Goal: Transaction & Acquisition: Subscribe to service/newsletter

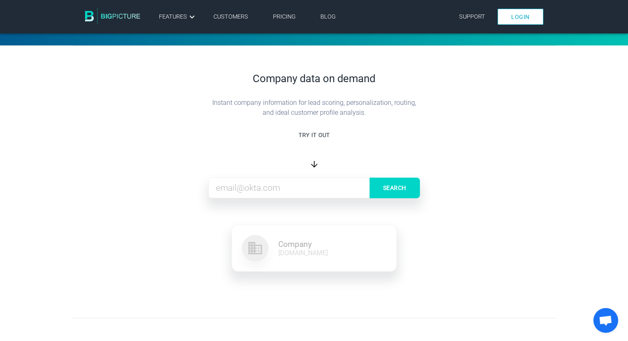
scroll to position [242, 0]
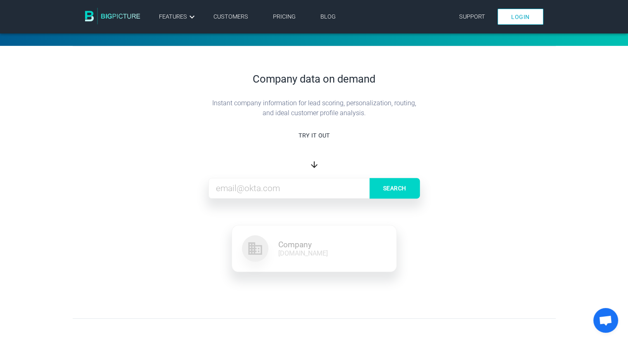
click at [253, 184] on input at bounding box center [314, 188] width 211 height 21
click at [253, 184] on input "b" at bounding box center [314, 188] width 211 height 21
click at [370, 178] on button "Search" at bounding box center [395, 188] width 50 height 21
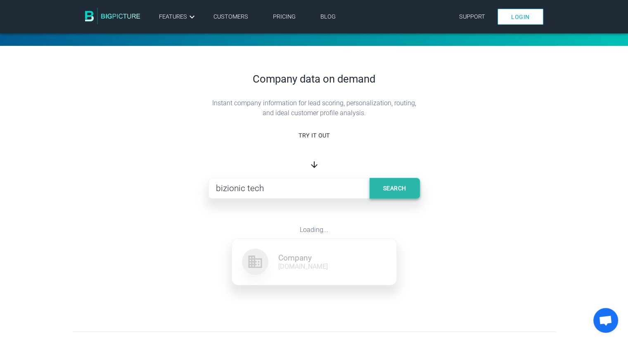
click at [399, 196] on button "Search" at bounding box center [395, 188] width 50 height 21
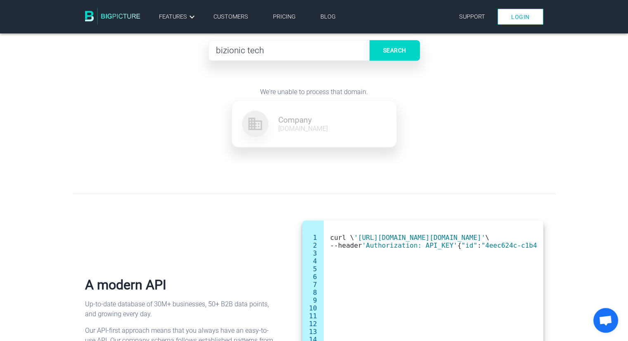
click at [279, 142] on div "Company domain.com" at bounding box center [314, 124] width 164 height 46
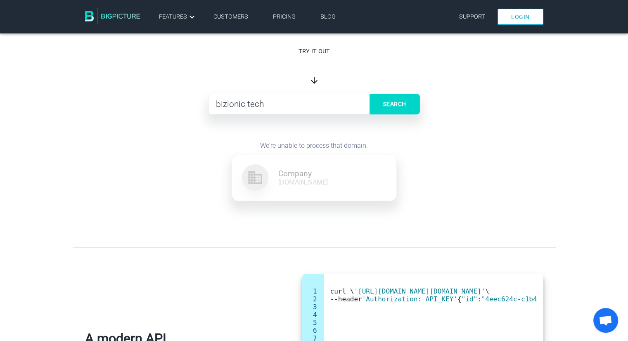
scroll to position [327, 0]
click at [313, 178] on div "Company" at bounding box center [303, 172] width 50 height 9
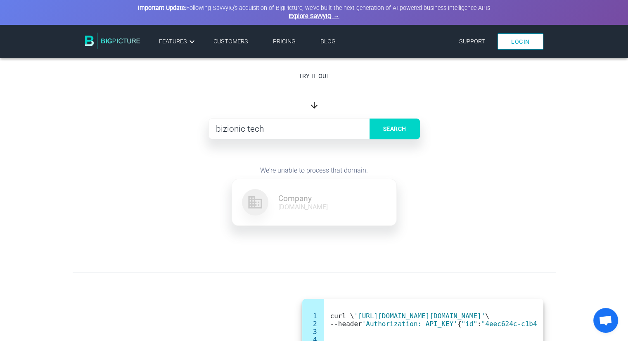
scroll to position [318, 0]
drag, startPoint x: 276, startPoint y: 134, endPoint x: 146, endPoint y: 179, distance: 137.1
click at [146, 179] on div "Company data on demand Instant company information for lead scoring, personaliz…" at bounding box center [314, 117] width 483 height 260
drag, startPoint x: 146, startPoint y: 179, endPoint x: 145, endPoint y: 157, distance: 21.9
click at [145, 157] on div "Company data on demand Instant company information for lead scoring, personaliz…" at bounding box center [314, 117] width 483 height 260
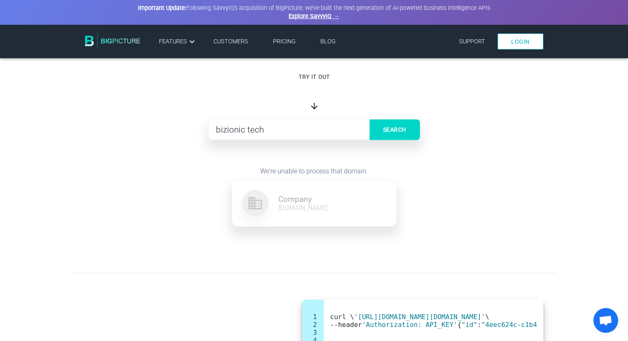
drag, startPoint x: 268, startPoint y: 129, endPoint x: 140, endPoint y: 145, distance: 129.4
click at [140, 145] on div "Company data on demand Instant company information for lead scoring, personaliz…" at bounding box center [314, 117] width 483 height 260
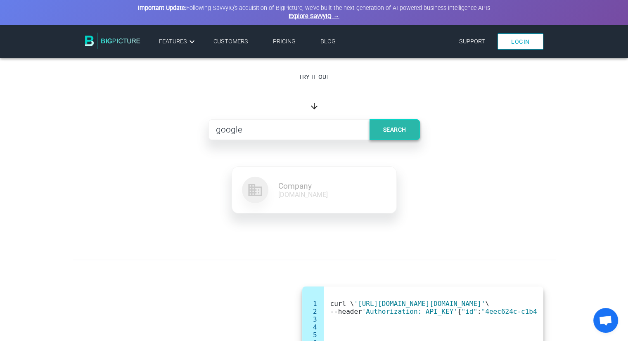
click at [400, 128] on button "Search" at bounding box center [395, 129] width 50 height 21
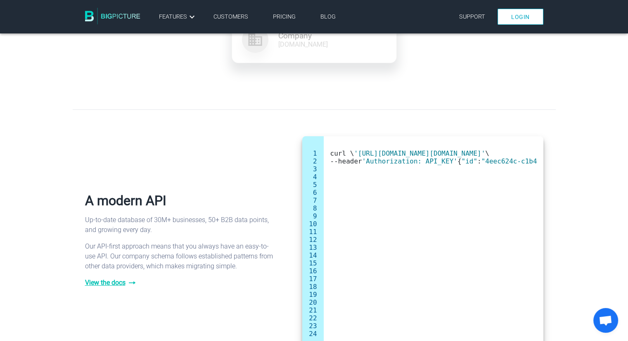
scroll to position [517, 0]
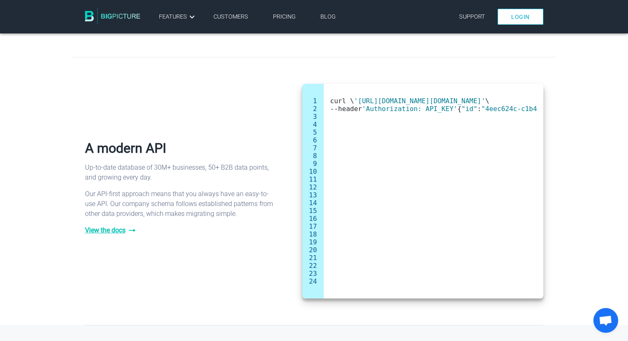
click at [421, 113] on pre "curl \ '[URL][DOMAIN_NAME][DOMAIN_NAME]' \ --header 'Authorization: API_KEY' { …" at bounding box center [433, 105] width 206 height 16
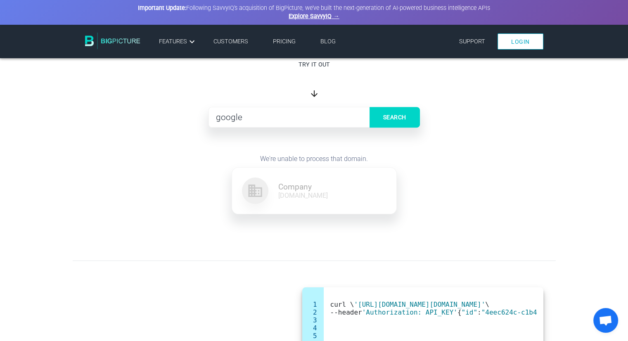
scroll to position [328, 0]
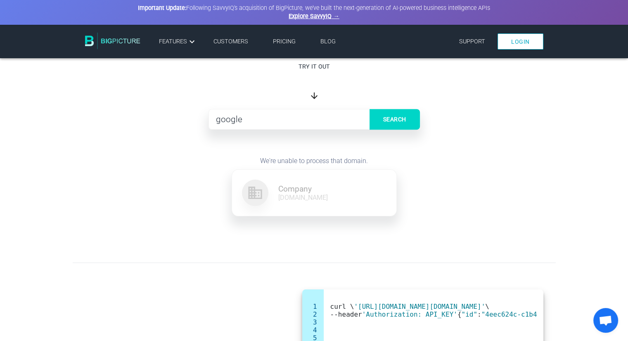
click at [254, 123] on input "google" at bounding box center [314, 119] width 211 height 21
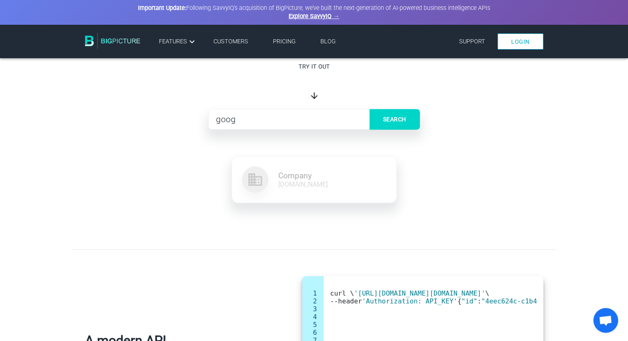
click at [254, 123] on input "goog" at bounding box center [314, 119] width 211 height 21
type input "g"
type input "bizionictech.com"
click at [393, 114] on button "Search" at bounding box center [395, 119] width 50 height 21
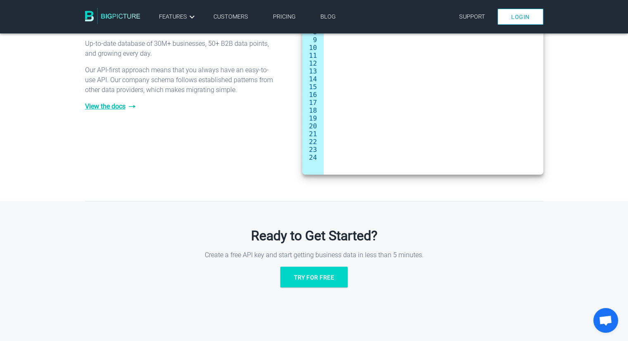
scroll to position [678, 0]
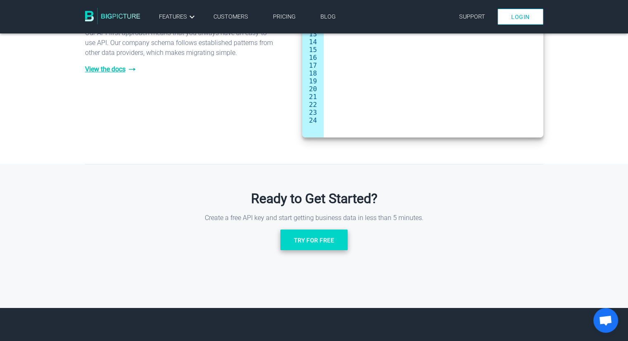
click at [311, 240] on link "Try for free" at bounding box center [313, 240] width 67 height 21
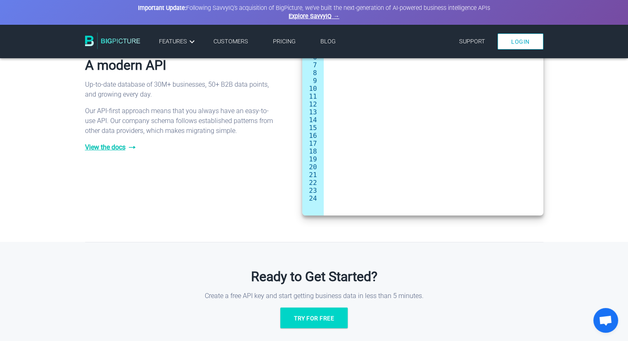
scroll to position [524, 0]
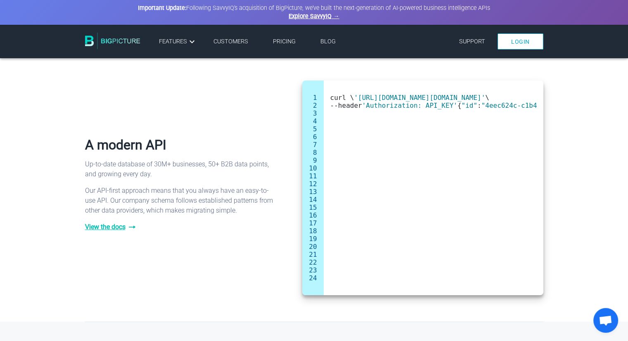
click at [428, 109] on pre "curl \ '[URL][DOMAIN_NAME][DOMAIN_NAME]' \ --header 'Authorization: API_KEY' { …" at bounding box center [433, 102] width 206 height 16
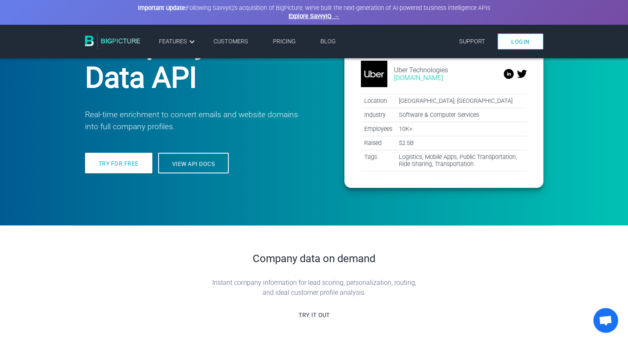
scroll to position [0, 0]
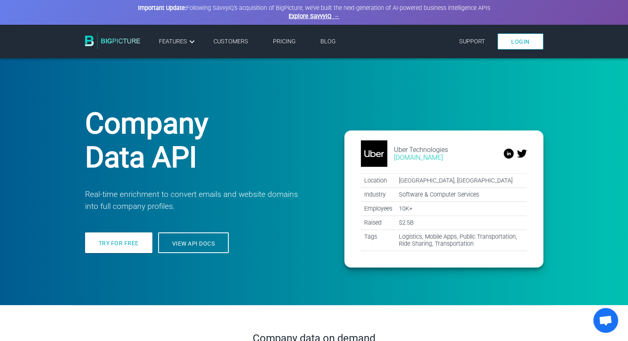
click at [286, 33] on div "Login Features Company Data API IP-to-Company Data API Name to Domain API Datas…" at bounding box center [345, 41] width 397 height 23
click at [286, 35] on li "Pricing" at bounding box center [284, 41] width 47 height 13
click at [284, 40] on link "Pricing" at bounding box center [284, 41] width 23 height 7
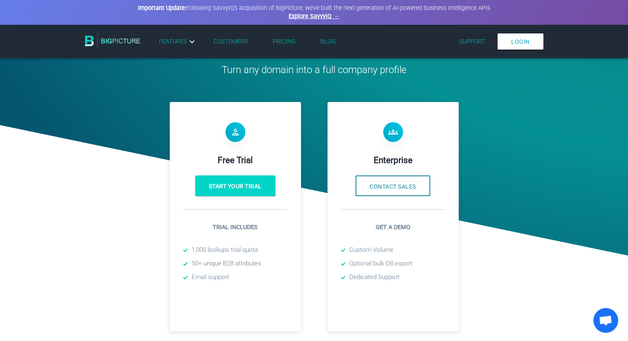
scroll to position [64, 0]
